Goal: Task Accomplishment & Management: Manage account settings

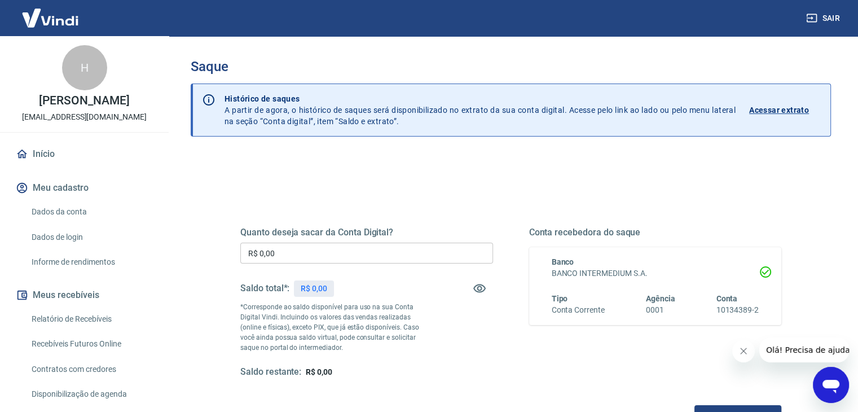
click at [320, 323] on p "*Corresponde ao saldo disponível para uso na sua Conta Digital Vindi. Incluindo…" at bounding box center [334, 327] width 189 height 51
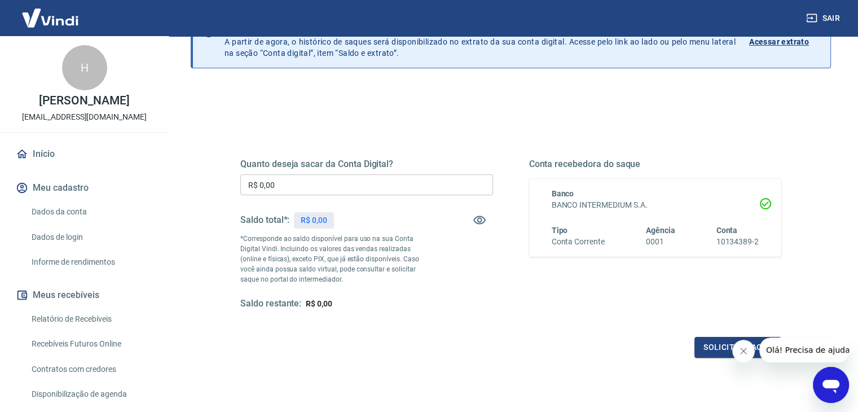
scroll to position [69, 0]
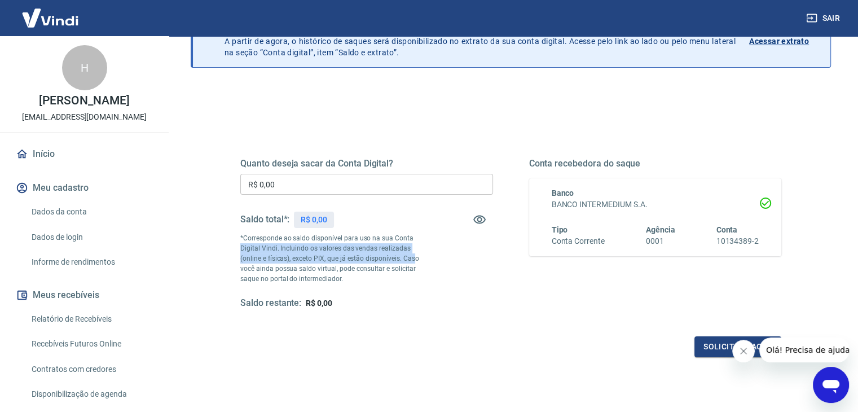
drag, startPoint x: 392, startPoint y: 259, endPoint x: 231, endPoint y: 251, distance: 161.4
click at [231, 251] on div "Quanto deseja sacar da Conta Digital? R$ 0,00 ​ Saldo total*: R$ 0,00 *Correspo…" at bounding box center [511, 239] width 568 height 262
click at [313, 219] on p "R$ 0,00" at bounding box center [314, 220] width 26 height 12
click at [315, 219] on p "R$ 0,00" at bounding box center [314, 220] width 26 height 12
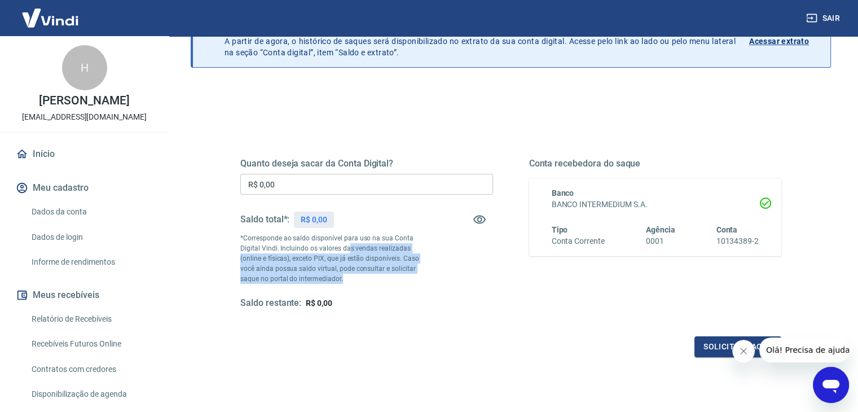
drag, startPoint x: 348, startPoint y: 275, endPoint x: 348, endPoint y: 249, distance: 25.9
click at [348, 249] on p "*Corresponde ao saldo disponível para uso na sua Conta Digital Vindi. Incluindo…" at bounding box center [334, 258] width 189 height 51
click at [342, 273] on p "*Corresponde ao saldo disponível para uso na sua Conta Digital Vindi. Incluindo…" at bounding box center [334, 258] width 189 height 51
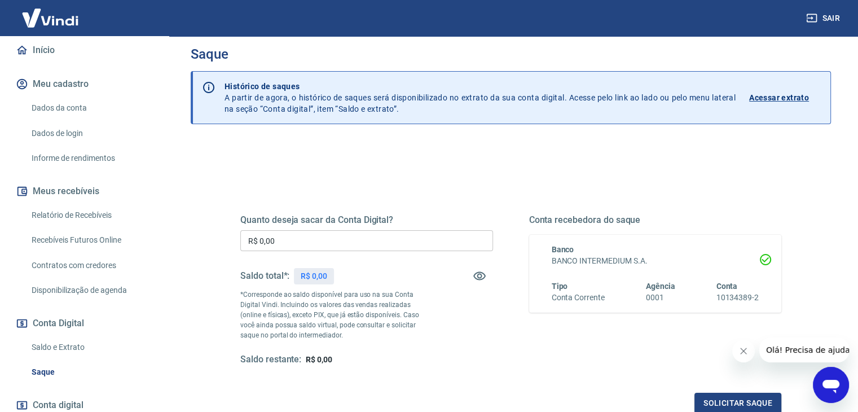
scroll to position [105, 0]
drag, startPoint x: 74, startPoint y: 348, endPoint x: 88, endPoint y: 348, distance: 13.5
click at [74, 348] on link "Saldo e Extrato" at bounding box center [91, 345] width 128 height 23
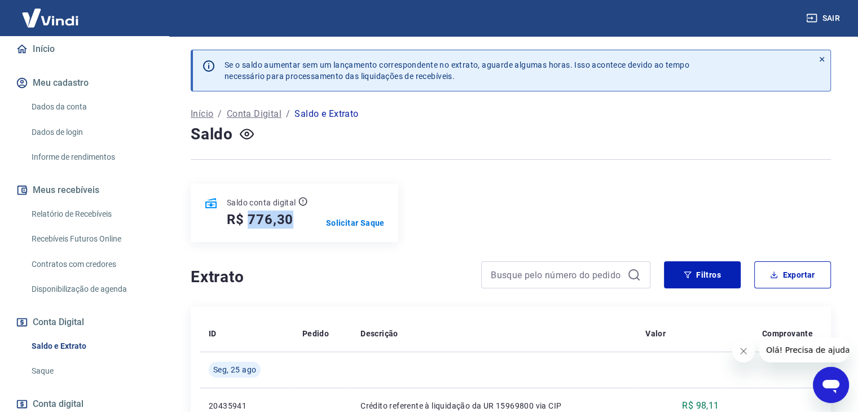
drag, startPoint x: 248, startPoint y: 219, endPoint x: 290, endPoint y: 220, distance: 41.8
click at [290, 220] on h5 "R$ 776,30" at bounding box center [260, 219] width 67 height 18
click at [356, 228] on p "Solicitar Saque" at bounding box center [355, 222] width 59 height 11
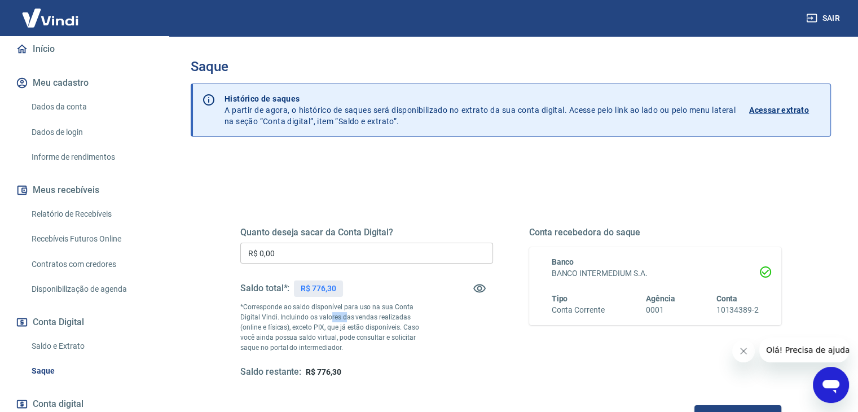
drag, startPoint x: 330, startPoint y: 314, endPoint x: 342, endPoint y: 317, distance: 12.9
click at [342, 317] on p "*Corresponde ao saldo disponível para uso na sua Conta Digital Vindi. Incluindo…" at bounding box center [334, 327] width 189 height 51
drag, startPoint x: 313, startPoint y: 290, endPoint x: 349, endPoint y: 290, distance: 36.1
click at [349, 290] on div "Saldo total*: R$ 776,30" at bounding box center [366, 288] width 253 height 27
copy p "776,30"
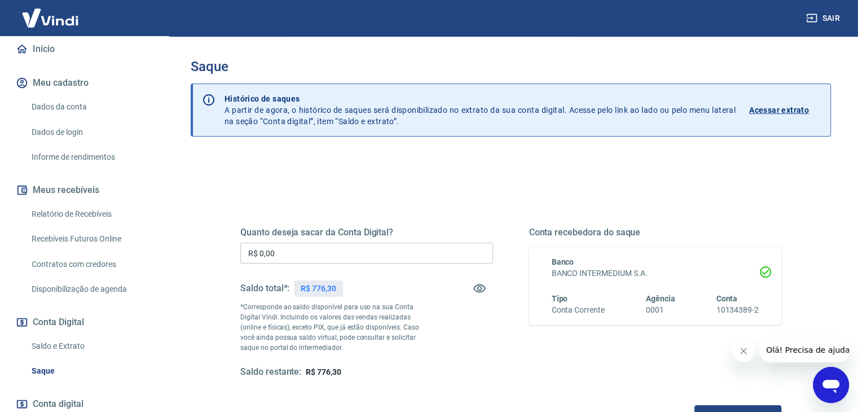
click at [221, 248] on div "Quanto deseja sacar da Conta Digital? R$ 0,00 ​ Saldo total*: R$ 776,30 *Corres…" at bounding box center [510, 308] width 595 height 262
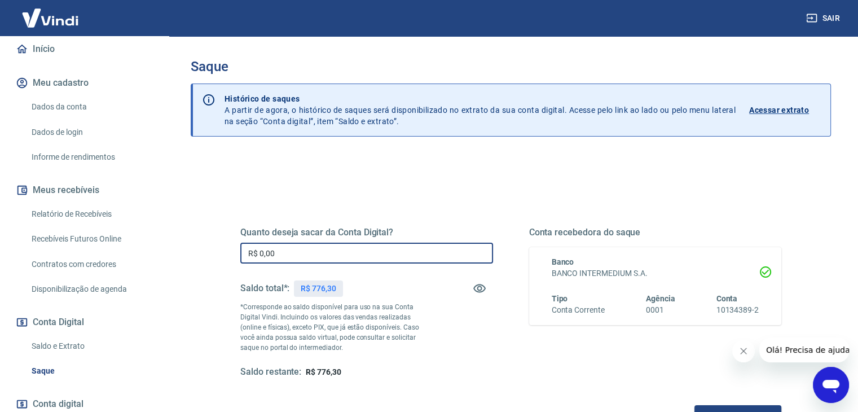
paste input "776,3"
type input "R$ 776,30"
click at [722, 409] on button "Solicitar saque" at bounding box center [737, 415] width 87 height 21
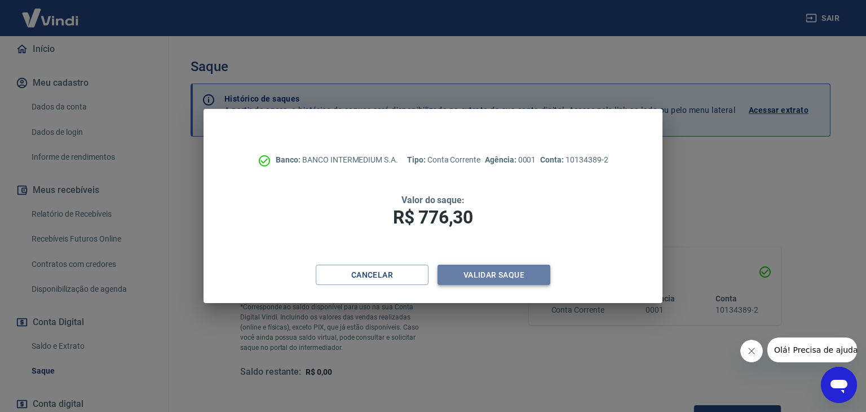
click at [525, 277] on button "Validar saque" at bounding box center [494, 274] width 113 height 21
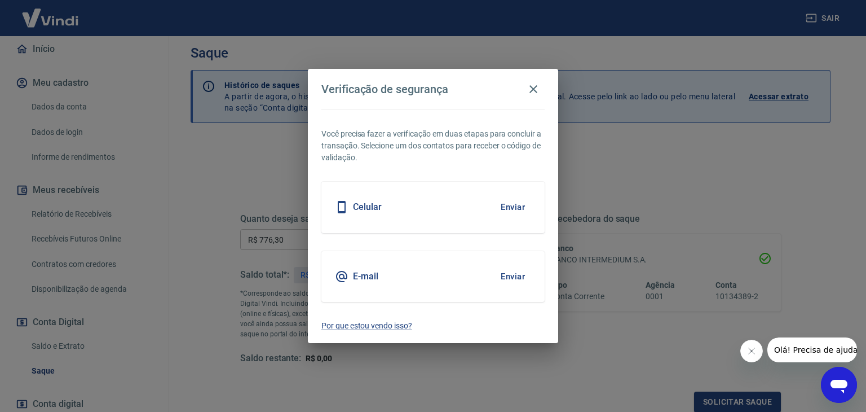
click at [516, 273] on button "Enviar" at bounding box center [512, 276] width 37 height 24
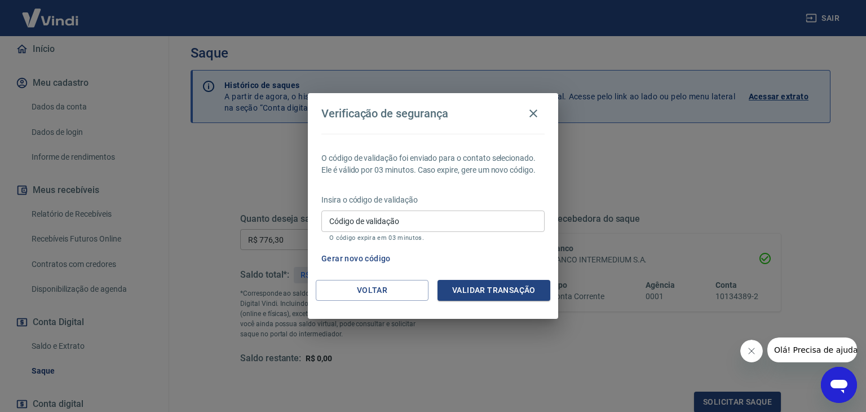
click at [474, 215] on input "Código de validação" at bounding box center [432, 220] width 223 height 21
type input "321964"
click at [501, 285] on button "Validar transação" at bounding box center [494, 290] width 113 height 21
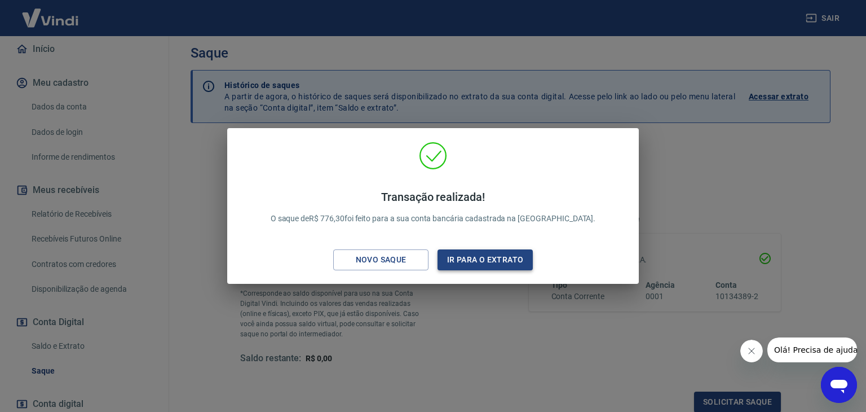
click at [466, 260] on button "Ir para o extrato" at bounding box center [485, 259] width 95 height 21
